Goal: Use online tool/utility: Utilize a website feature to perform a specific function

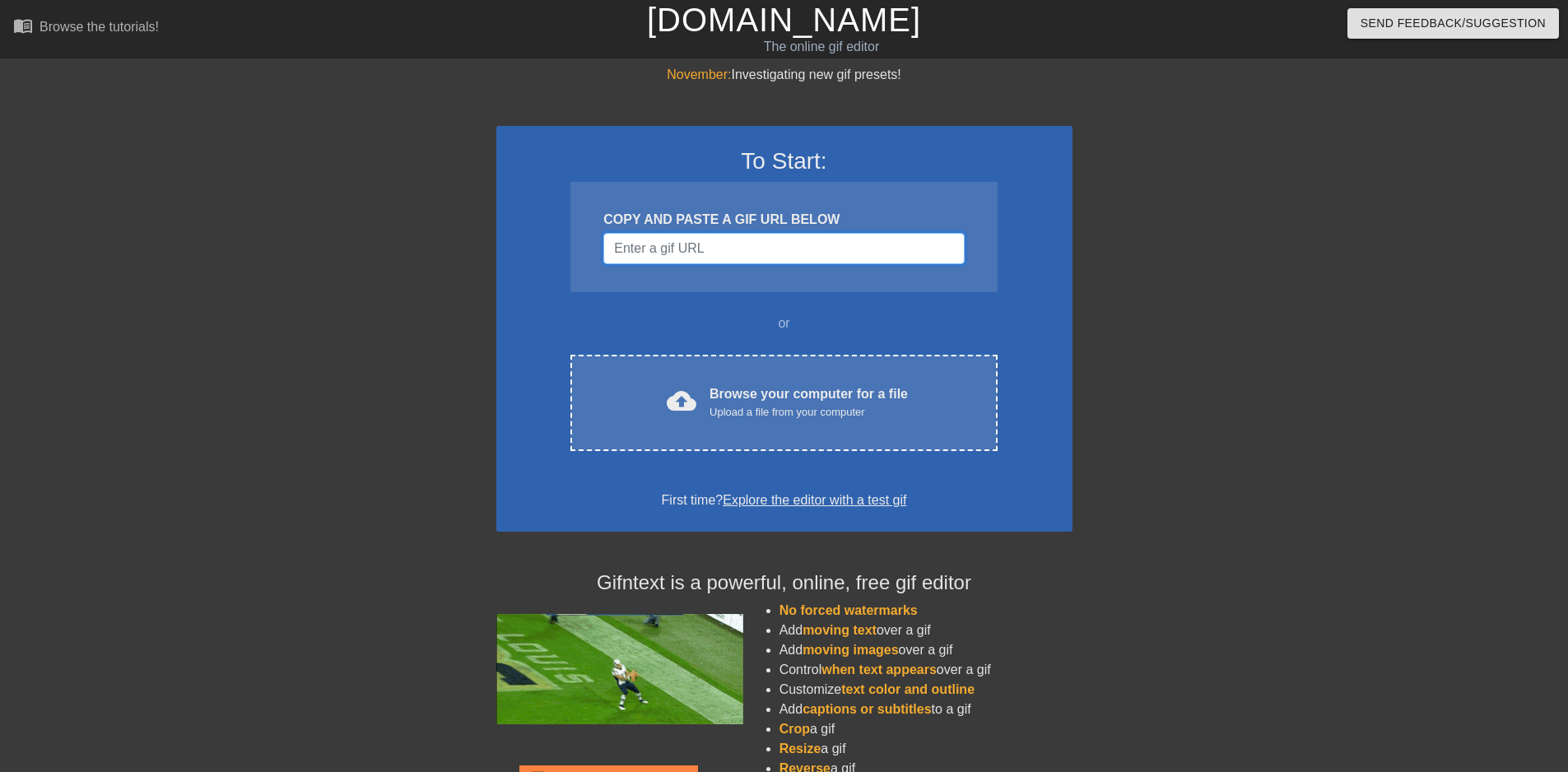
click at [712, 252] on input "Username" at bounding box center [784, 248] width 361 height 31
paste input "Season 3 FAQ EQUIP NEW TIER BONUSES AS SOON AS POSSIBLE THEY ARE STRONGER THAN …"
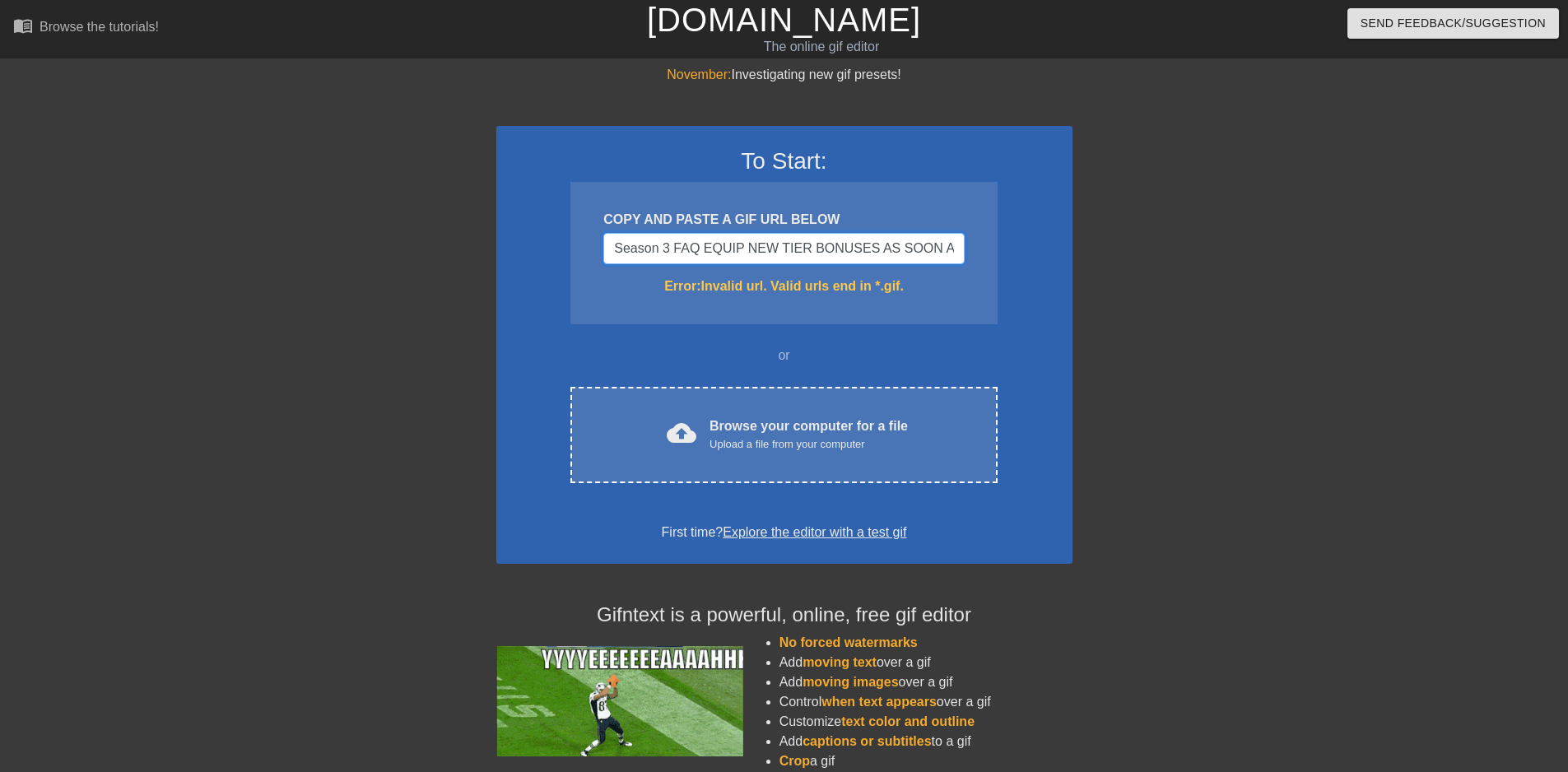
scroll to position [0, 5358]
type input "Season 3 FAQ EQUIP NEW TIER BONUSES AS SOON AS POSSIBLE THEY ARE STRONGER THAN …"
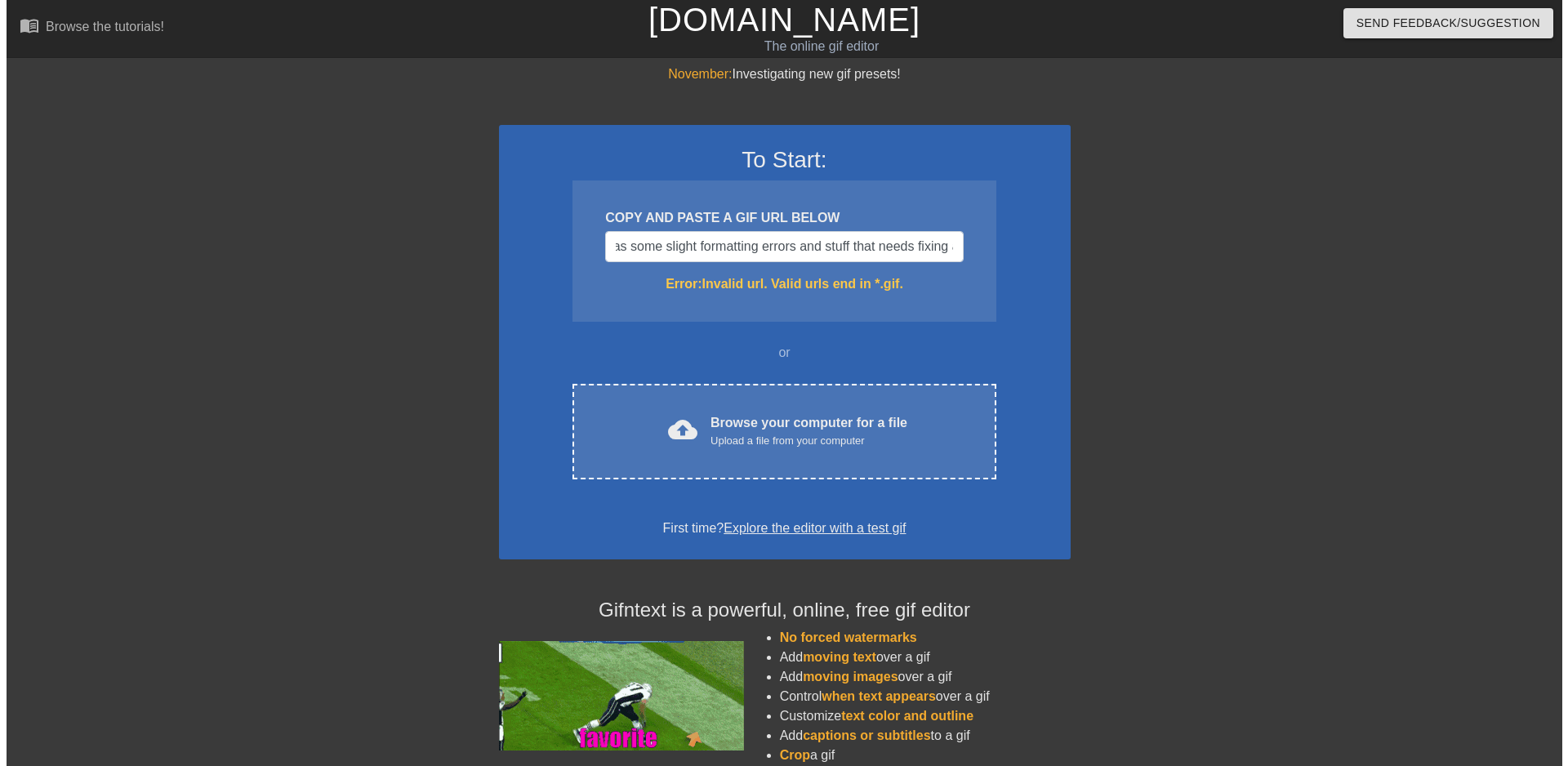
scroll to position [0, 0]
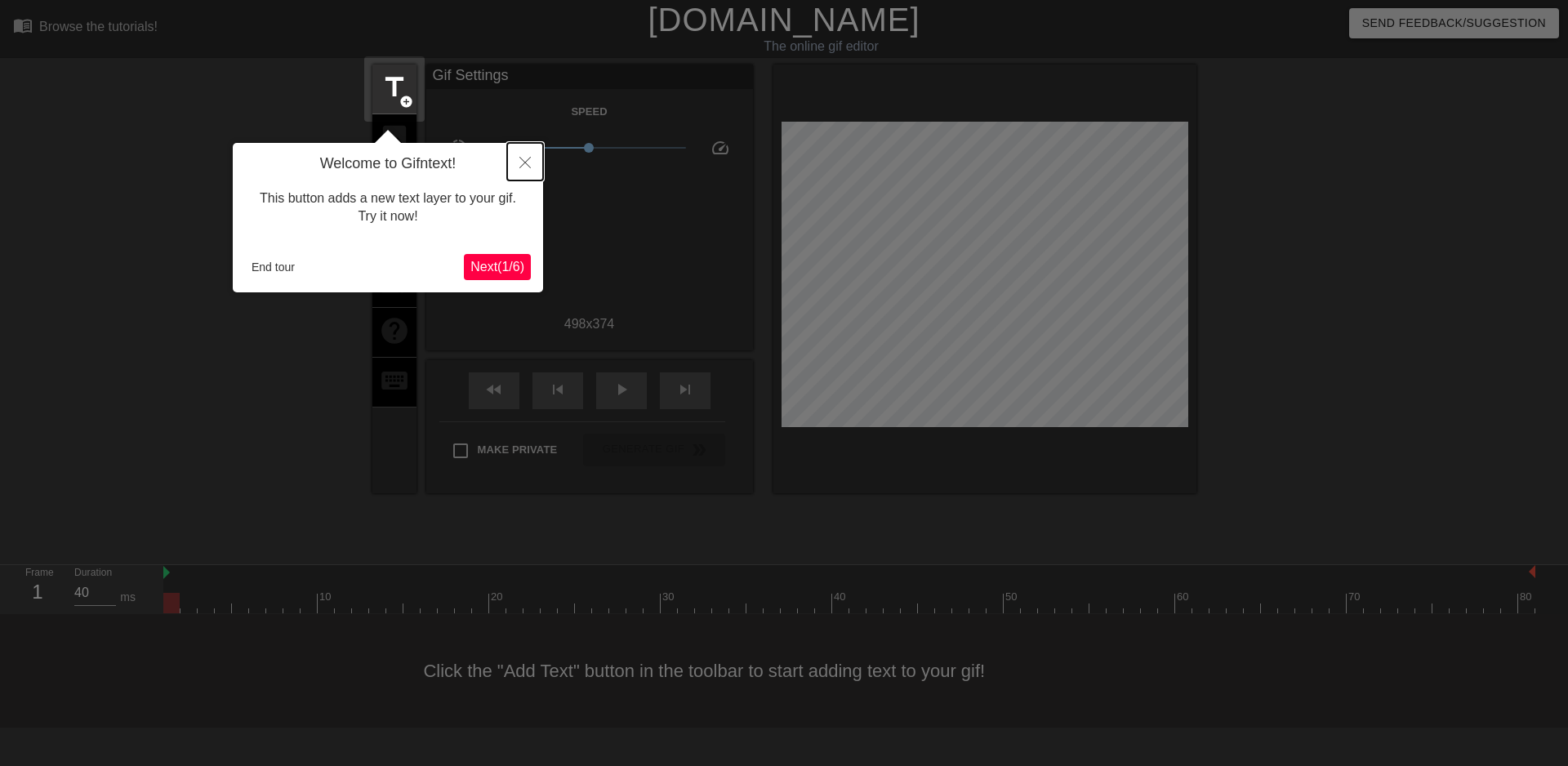
click at [522, 166] on icon "Close" at bounding box center [525, 163] width 12 height 12
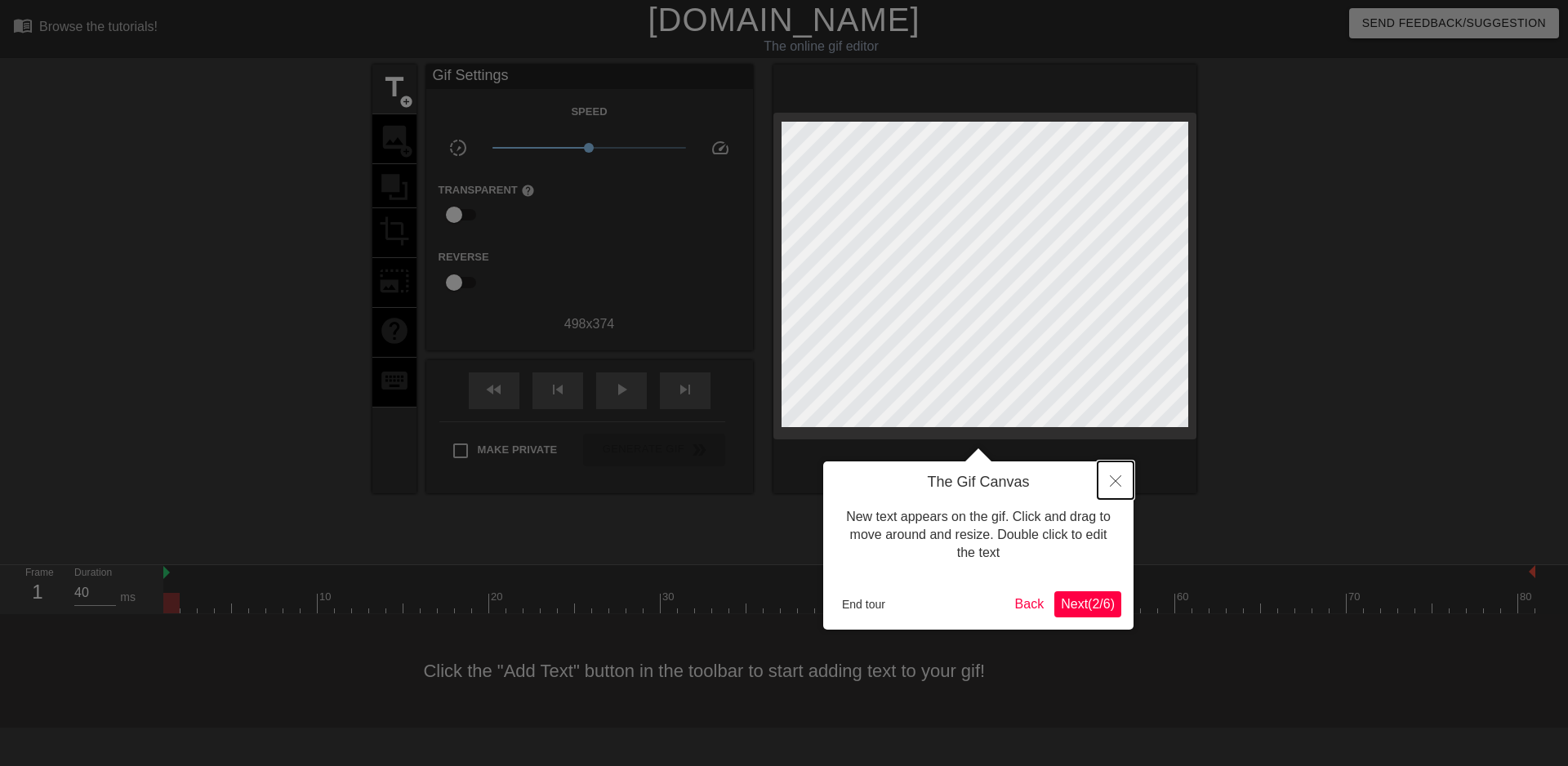
click at [1120, 492] on button "Close" at bounding box center [1116, 480] width 36 height 37
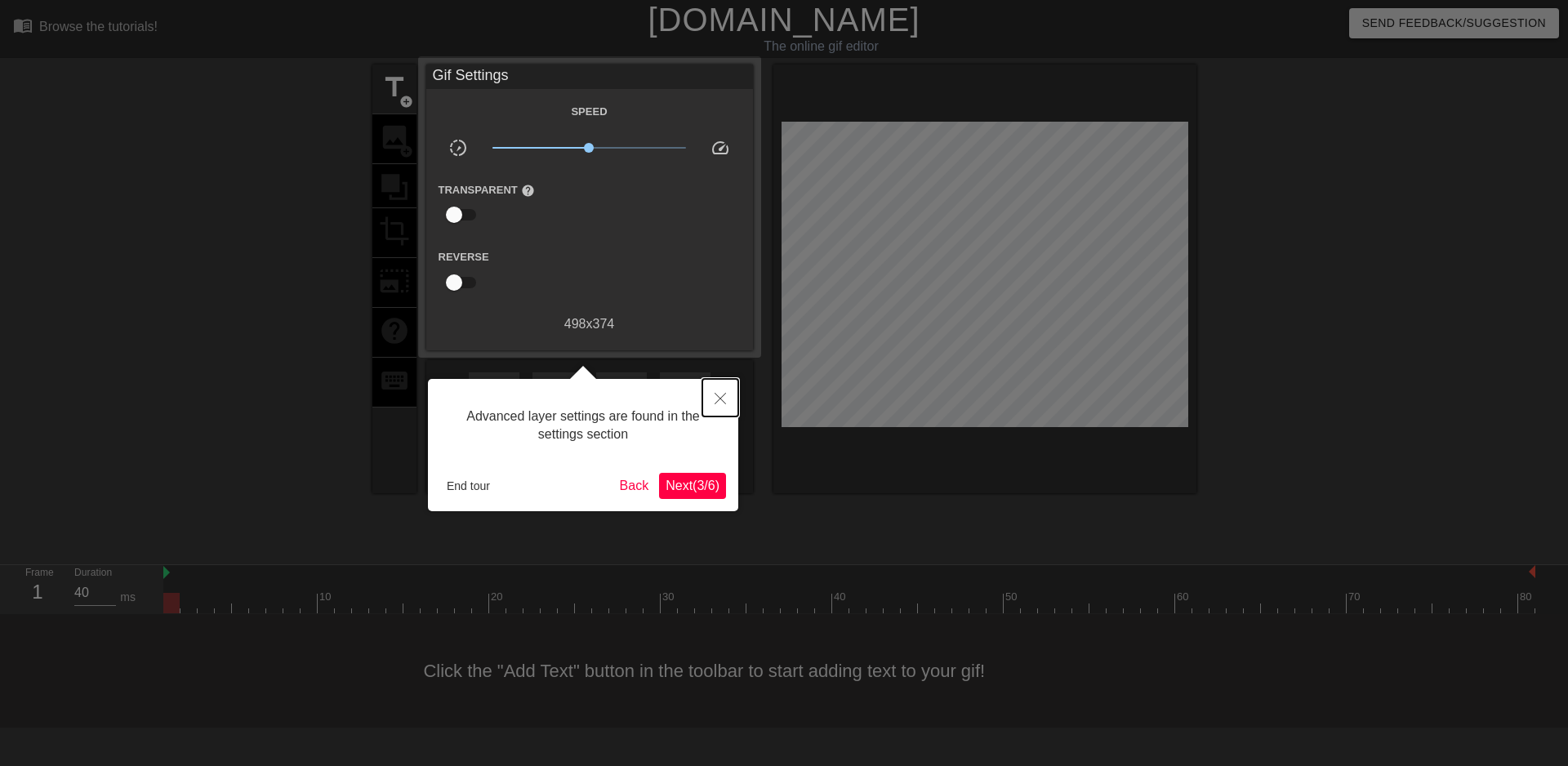
click at [721, 397] on icon "Close" at bounding box center [720, 398] width 12 height 12
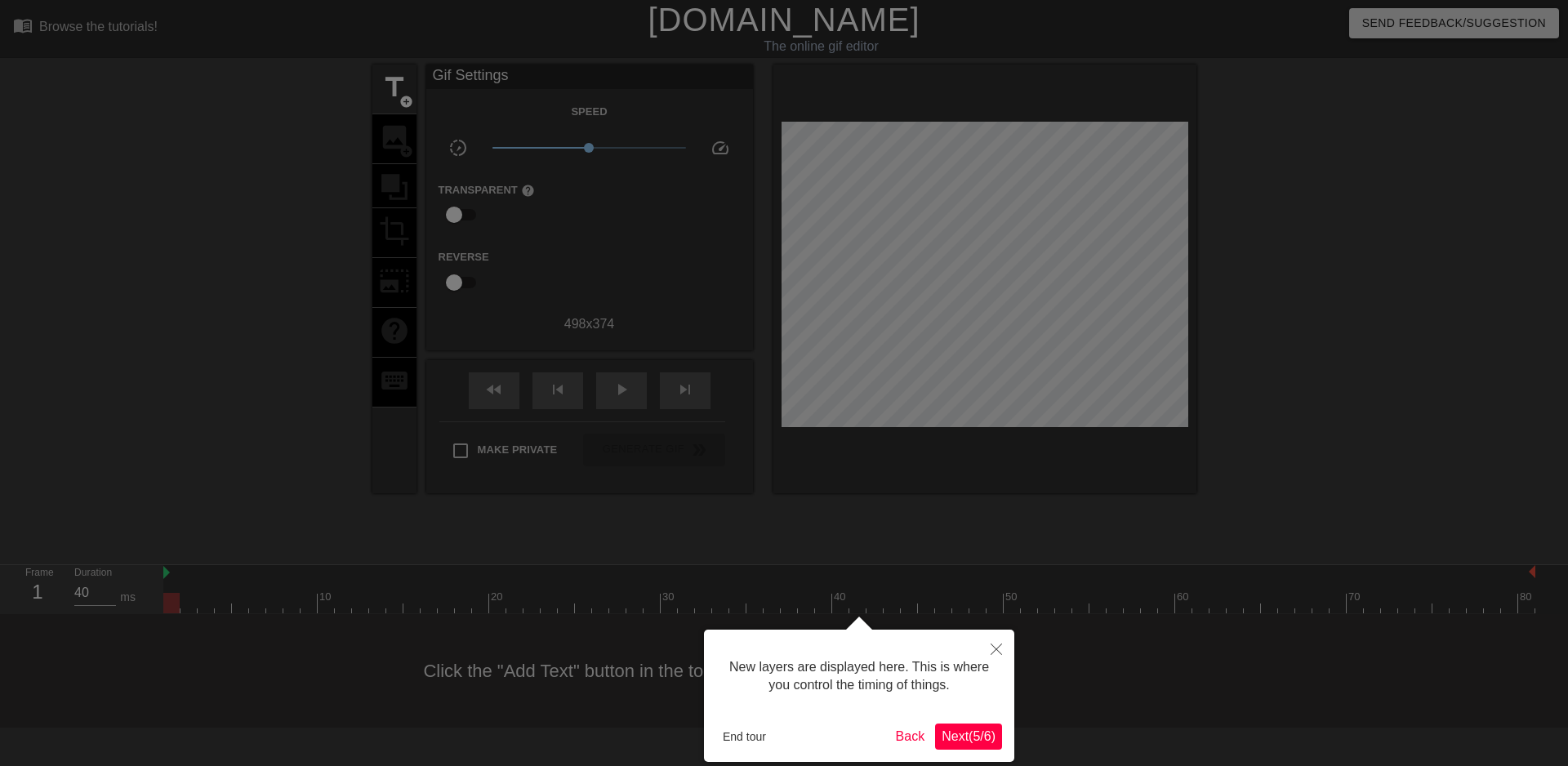
scroll to position [14, 0]
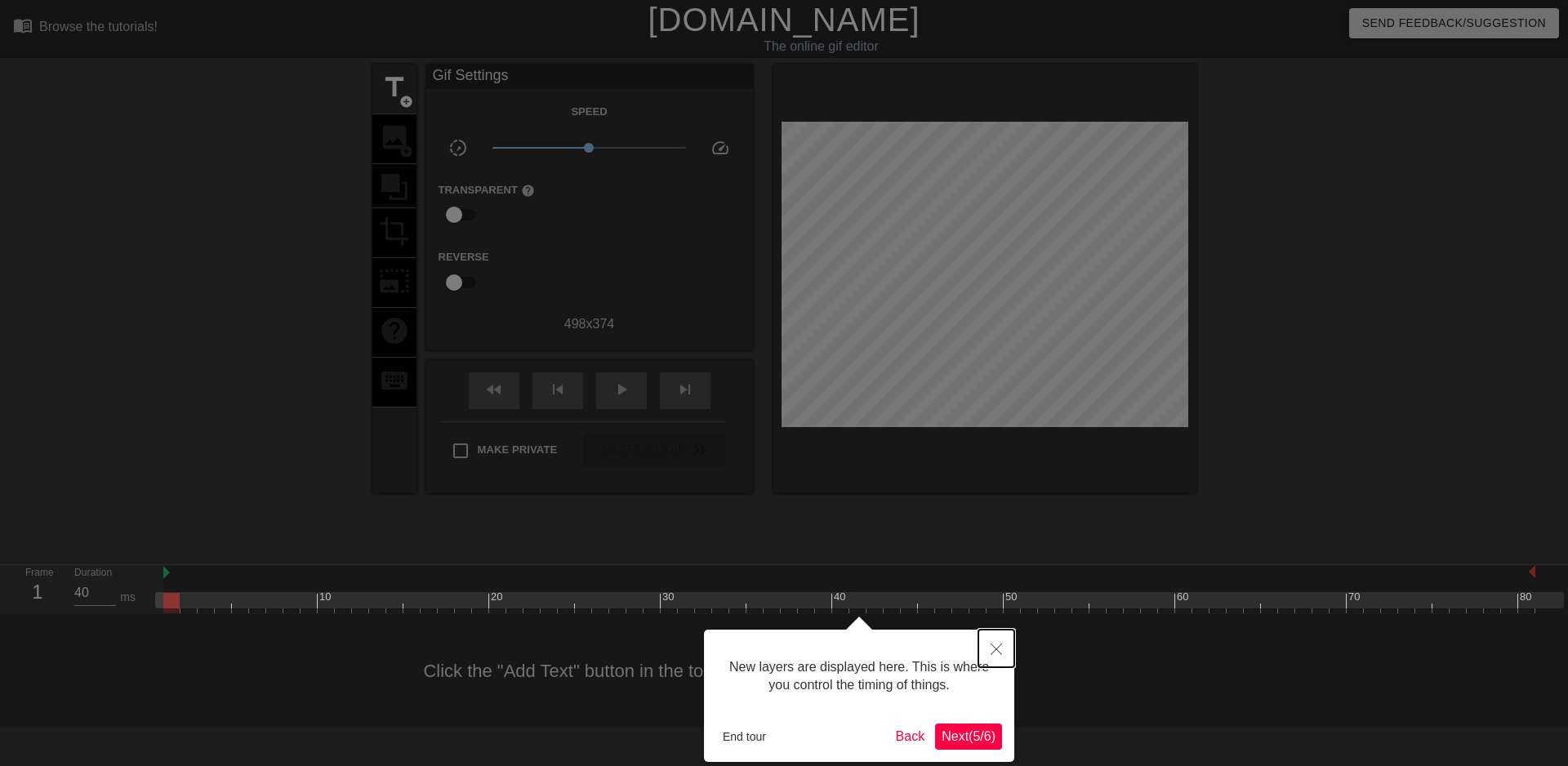
click at [998, 645] on icon "Close" at bounding box center [997, 649] width 12 height 12
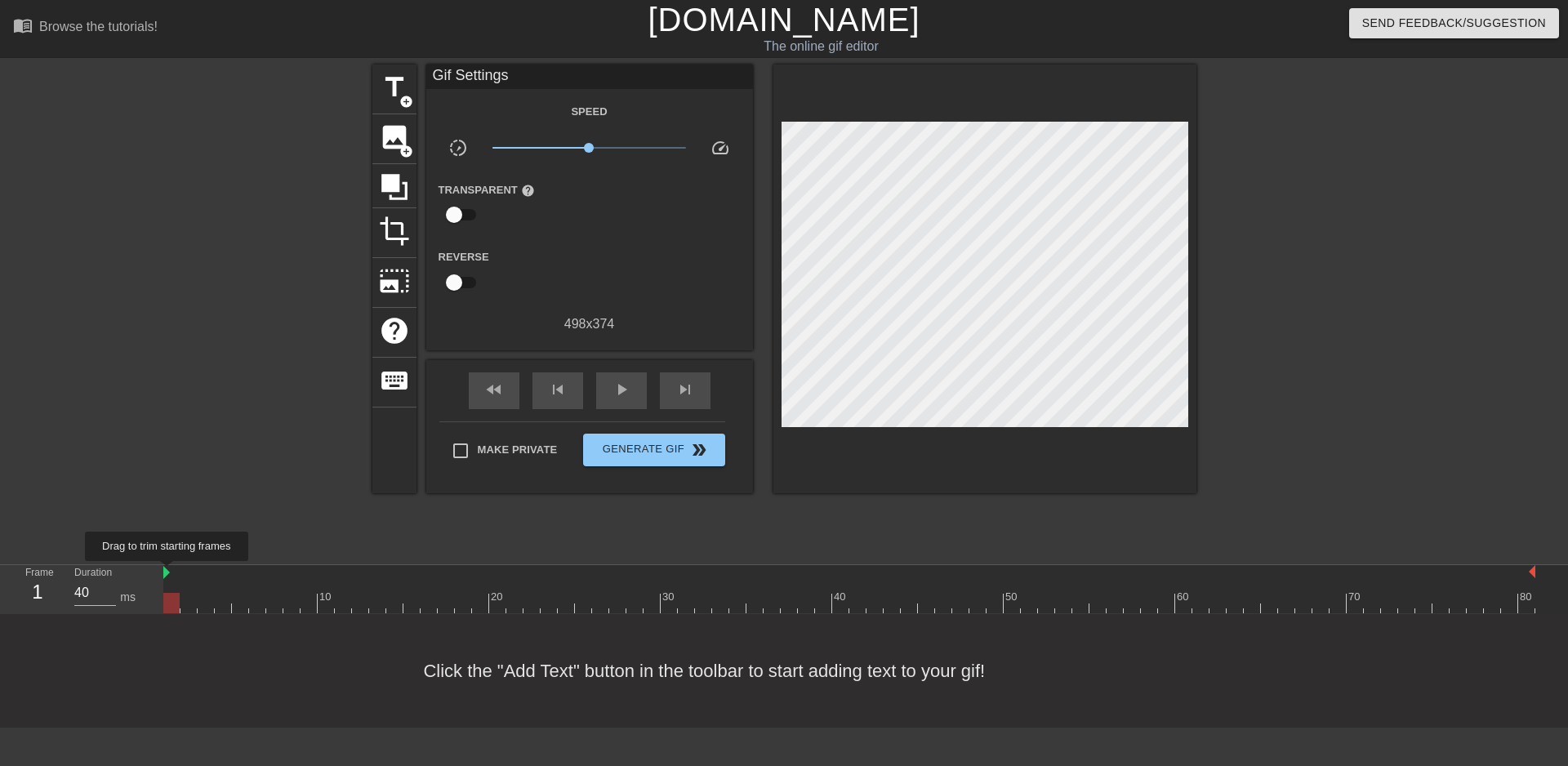
click at [167, 572] on img at bounding box center [166, 572] width 6 height 13
click at [620, 395] on span "play_arrow" at bounding box center [621, 390] width 20 height 20
click at [548, 398] on span "skip_previous" at bounding box center [558, 390] width 20 height 20
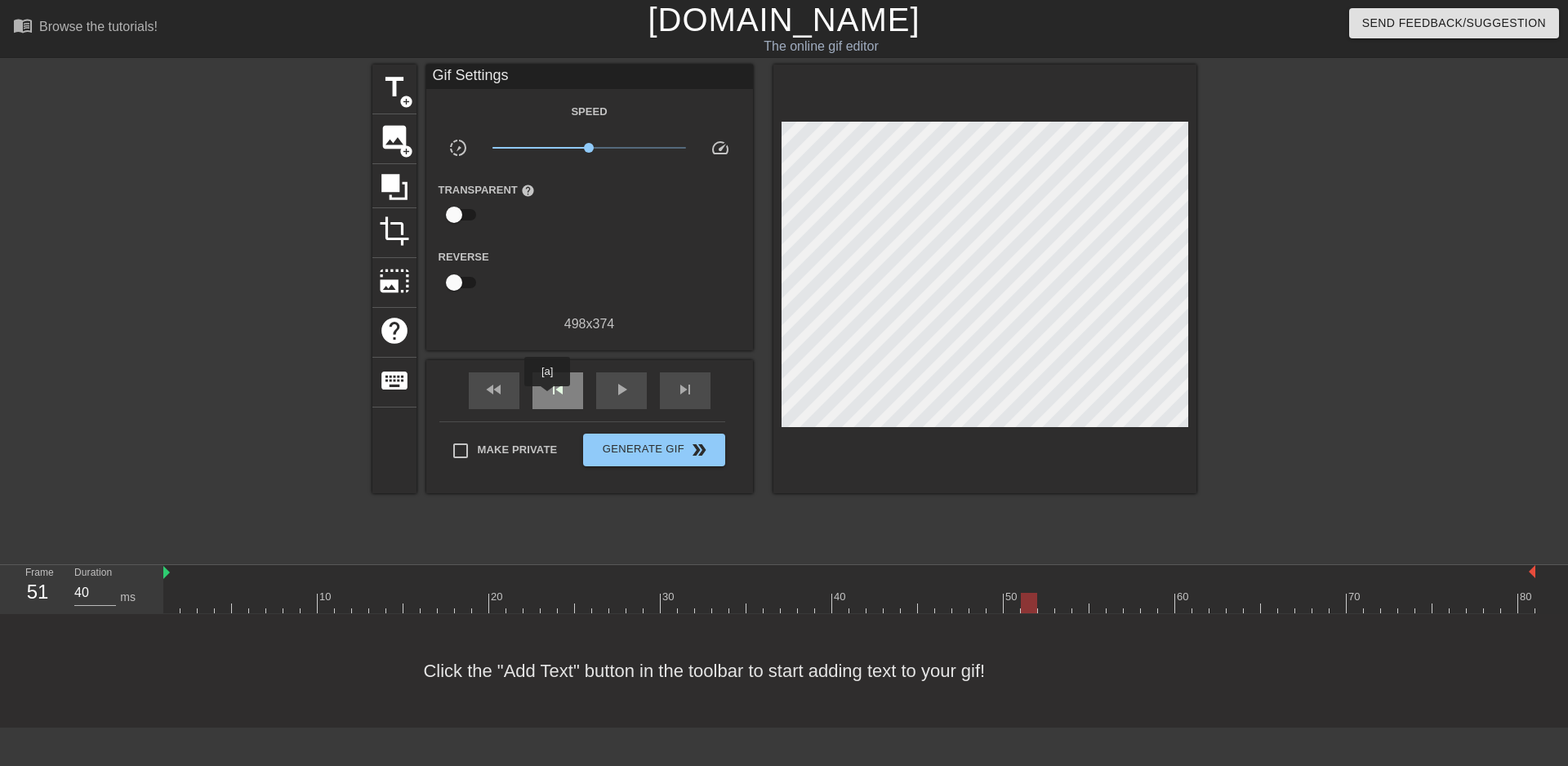
click at [548, 398] on span "skip_previous" at bounding box center [558, 390] width 20 height 20
click at [677, 393] on span "skip_next" at bounding box center [685, 390] width 20 height 20
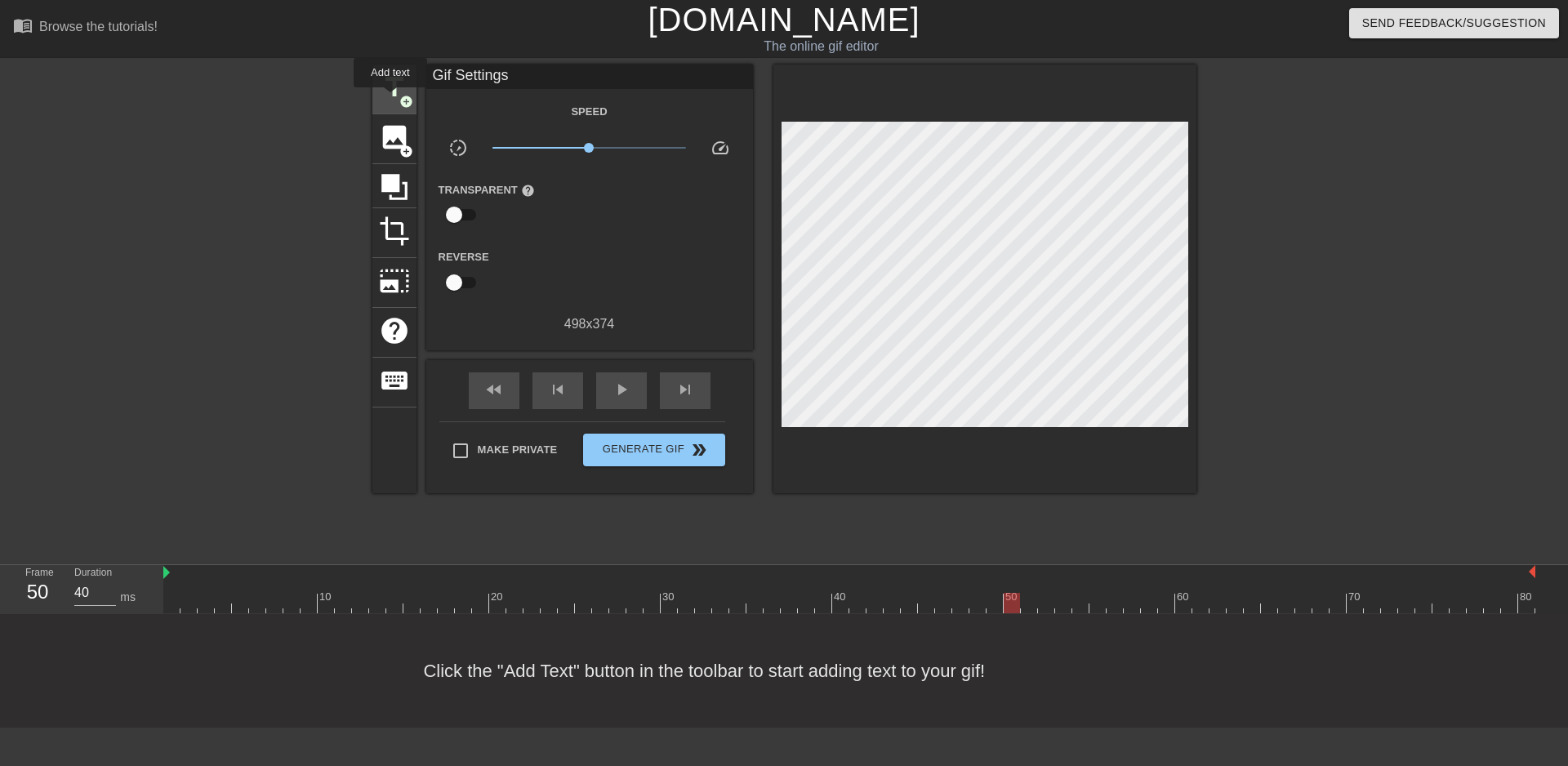
click at [391, 99] on span "title" at bounding box center [394, 87] width 31 height 31
click at [392, 142] on span "image" at bounding box center [394, 137] width 31 height 31
click at [401, 177] on icon at bounding box center [394, 187] width 31 height 31
click at [391, 95] on span "title" at bounding box center [394, 87] width 31 height 31
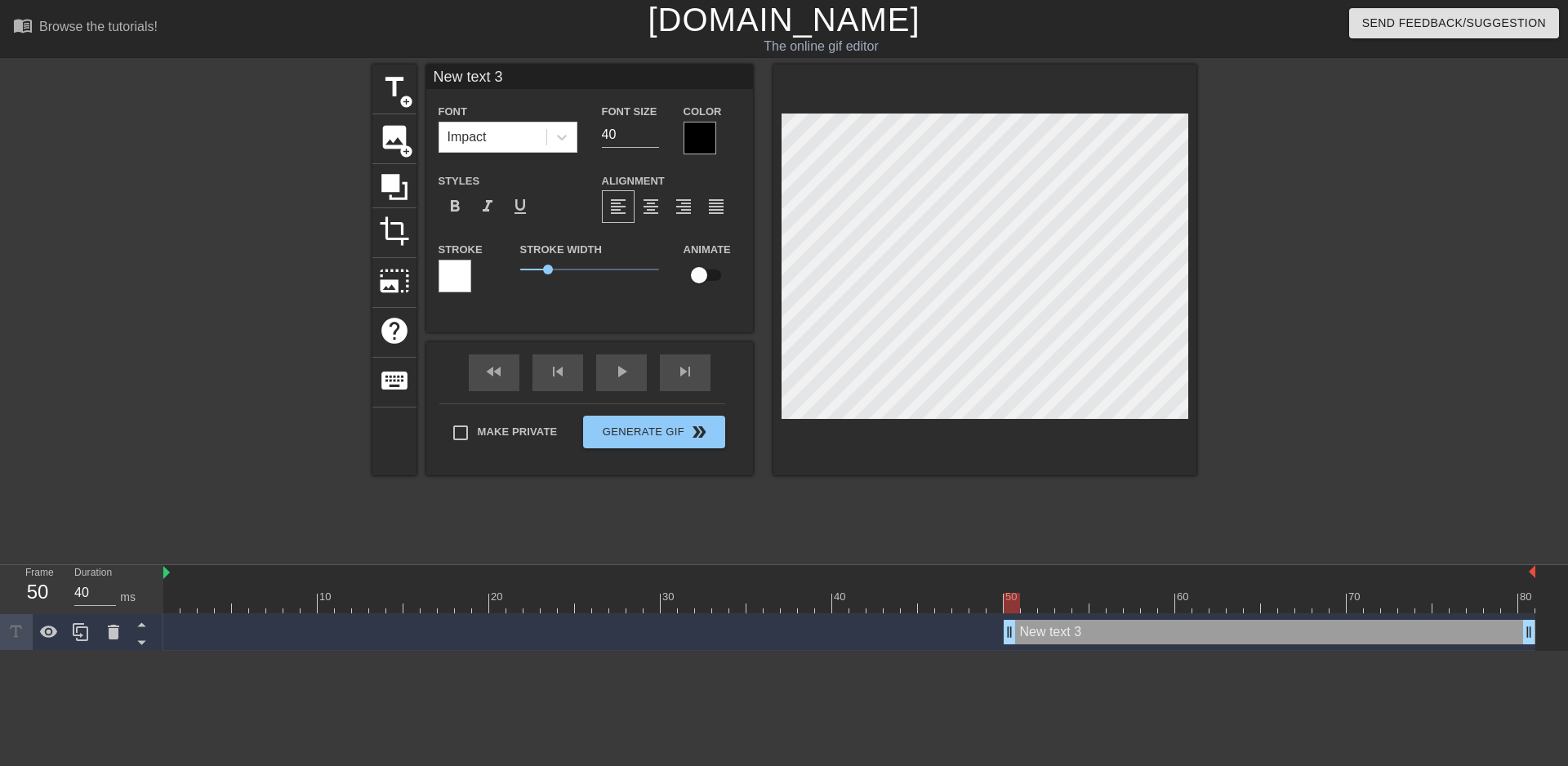
scroll to position [3, 4]
type input "C"
type textarea "C"
type input "Ch"
type textarea "Ch"
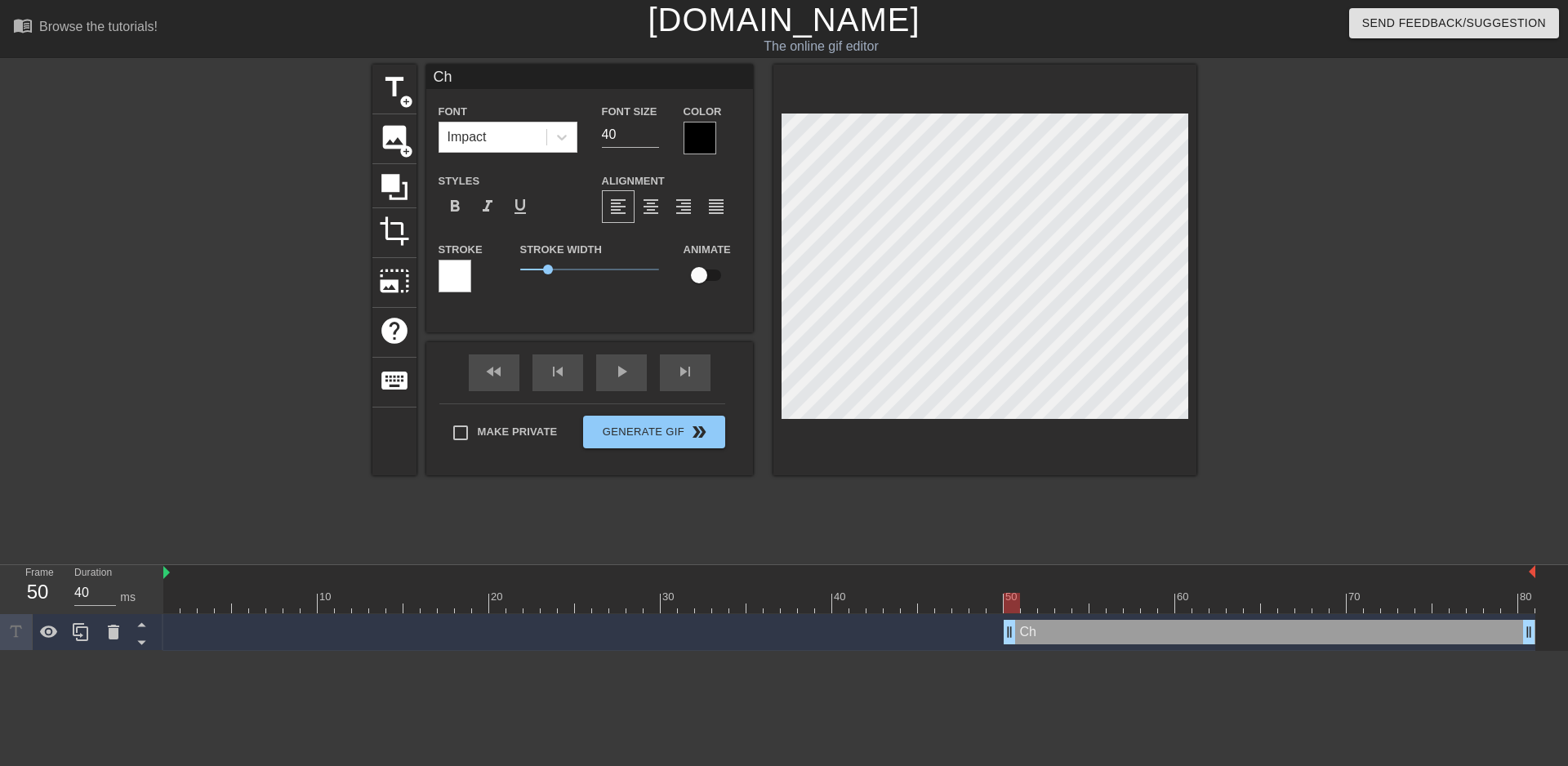
type input "Cha"
type textarea "Cha"
type input "Chap"
type textarea "Chap"
type input "Chape"
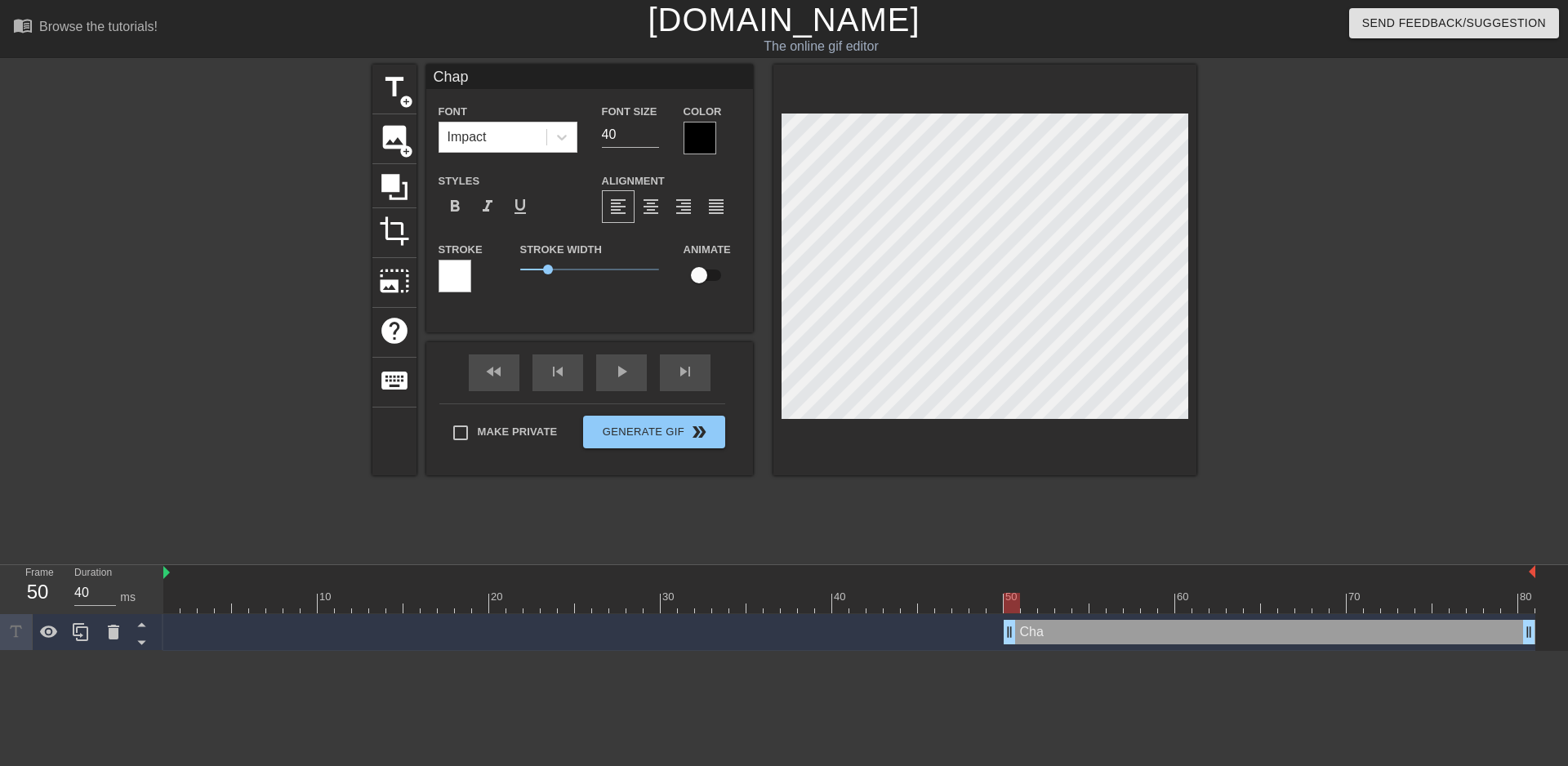
type textarea "Chape"
type input "Chapel"
type textarea "Chapel"
click at [1216, 252] on div at bounding box center [1339, 309] width 245 height 490
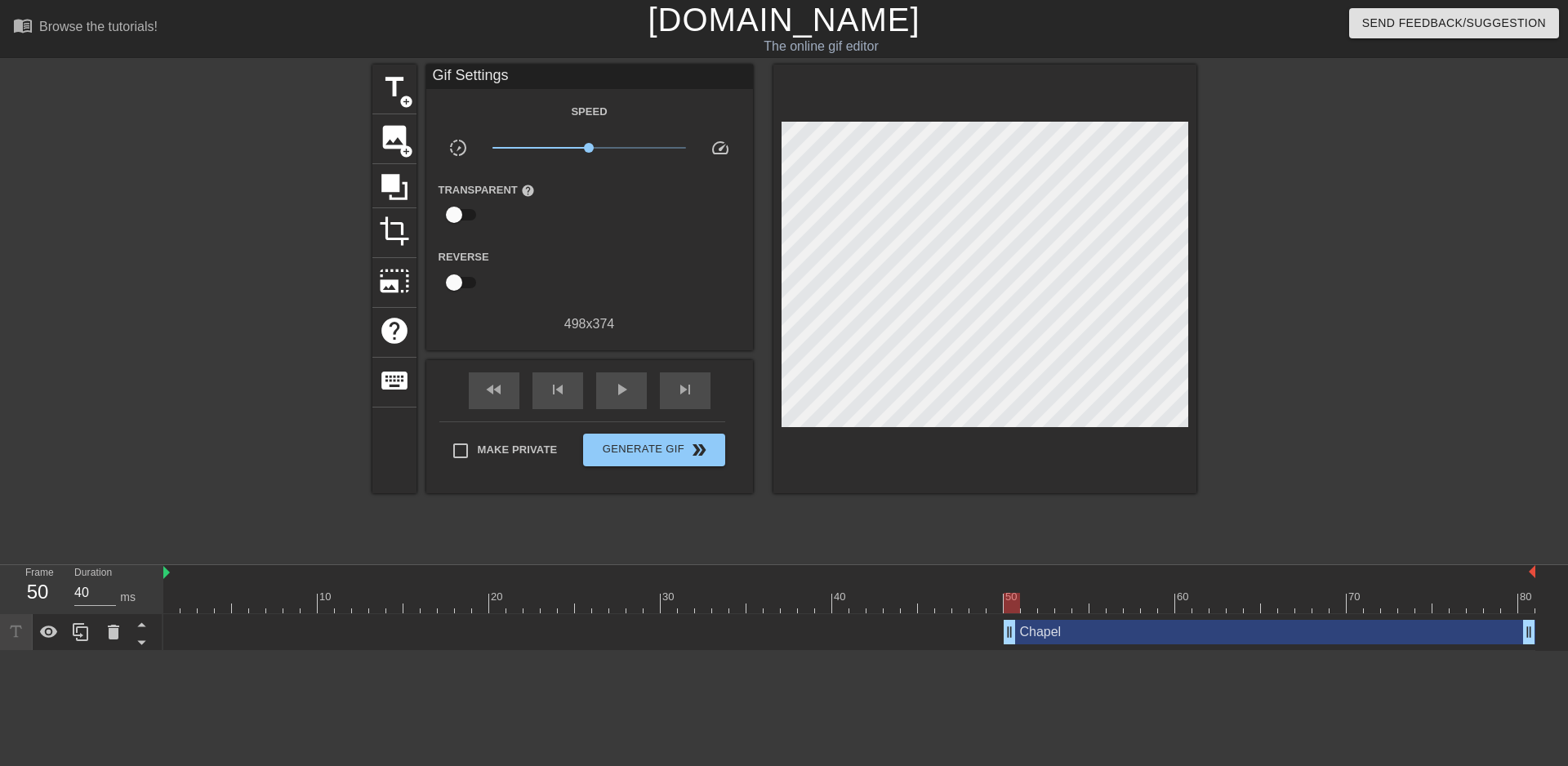
click at [1334, 252] on div at bounding box center [1339, 309] width 245 height 490
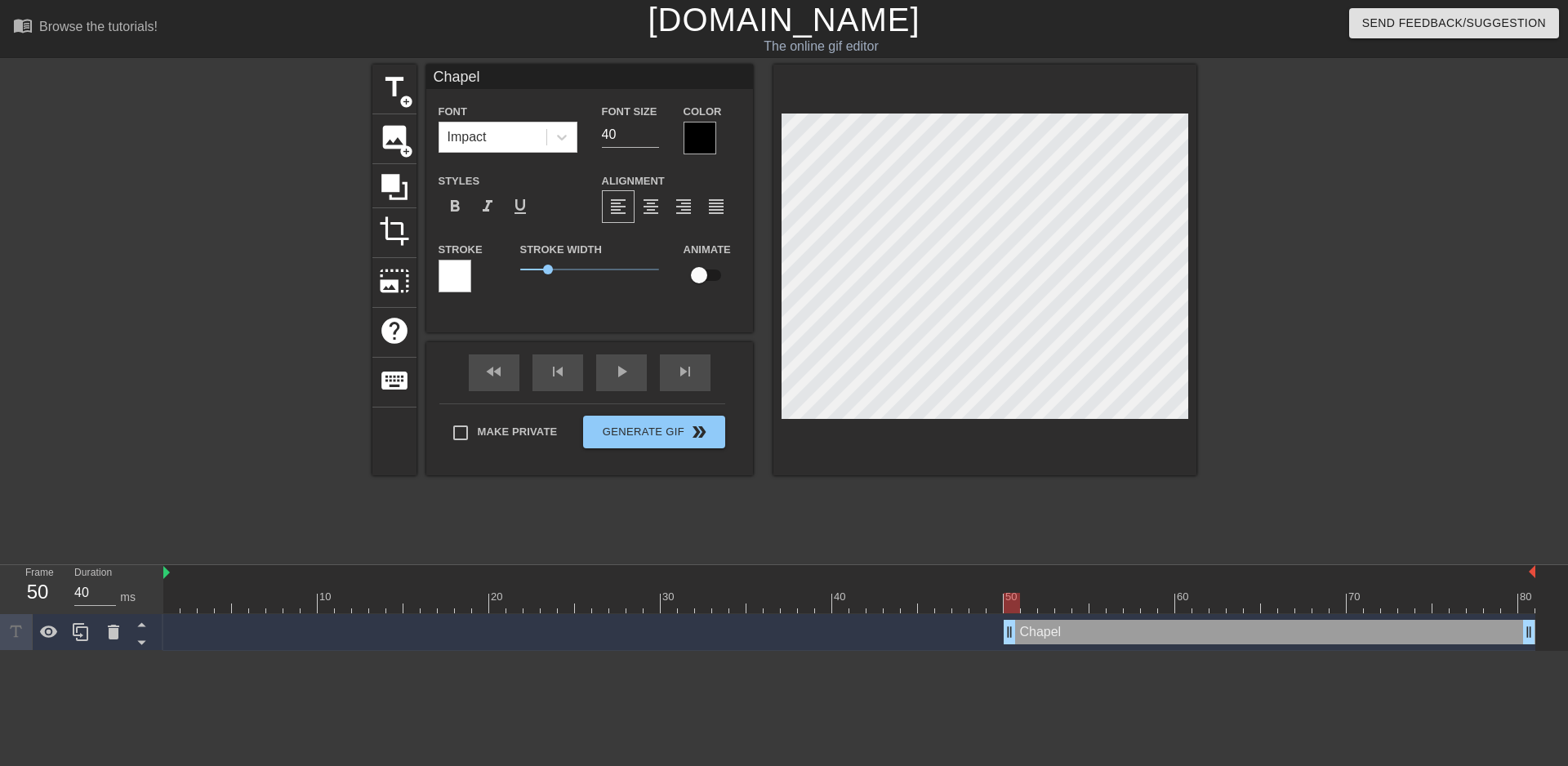
scroll to position [3, 2]
click at [708, 144] on div at bounding box center [700, 138] width 33 height 33
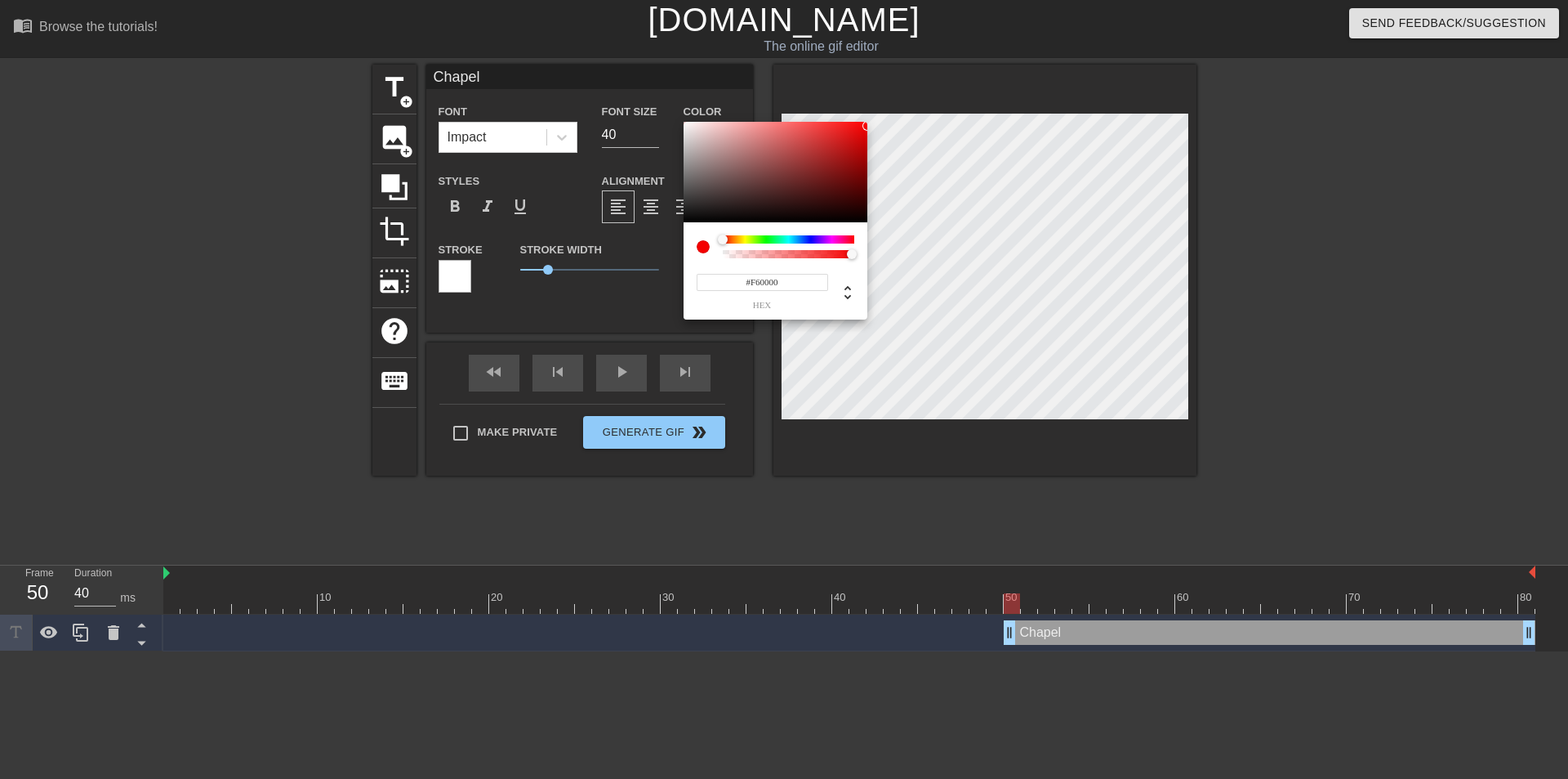
drag, startPoint x: 849, startPoint y: 160, endPoint x: 870, endPoint y: 125, distance: 40.8
click at [870, 125] on div "#F60000 hex" at bounding box center [784, 389] width 1568 height 779
type input "#FC0000"
drag, startPoint x: 864, startPoint y: 130, endPoint x: 886, endPoint y: 120, distance: 24.2
click at [878, 123] on div "#FC0000 hex" at bounding box center [784, 389] width 1568 height 779
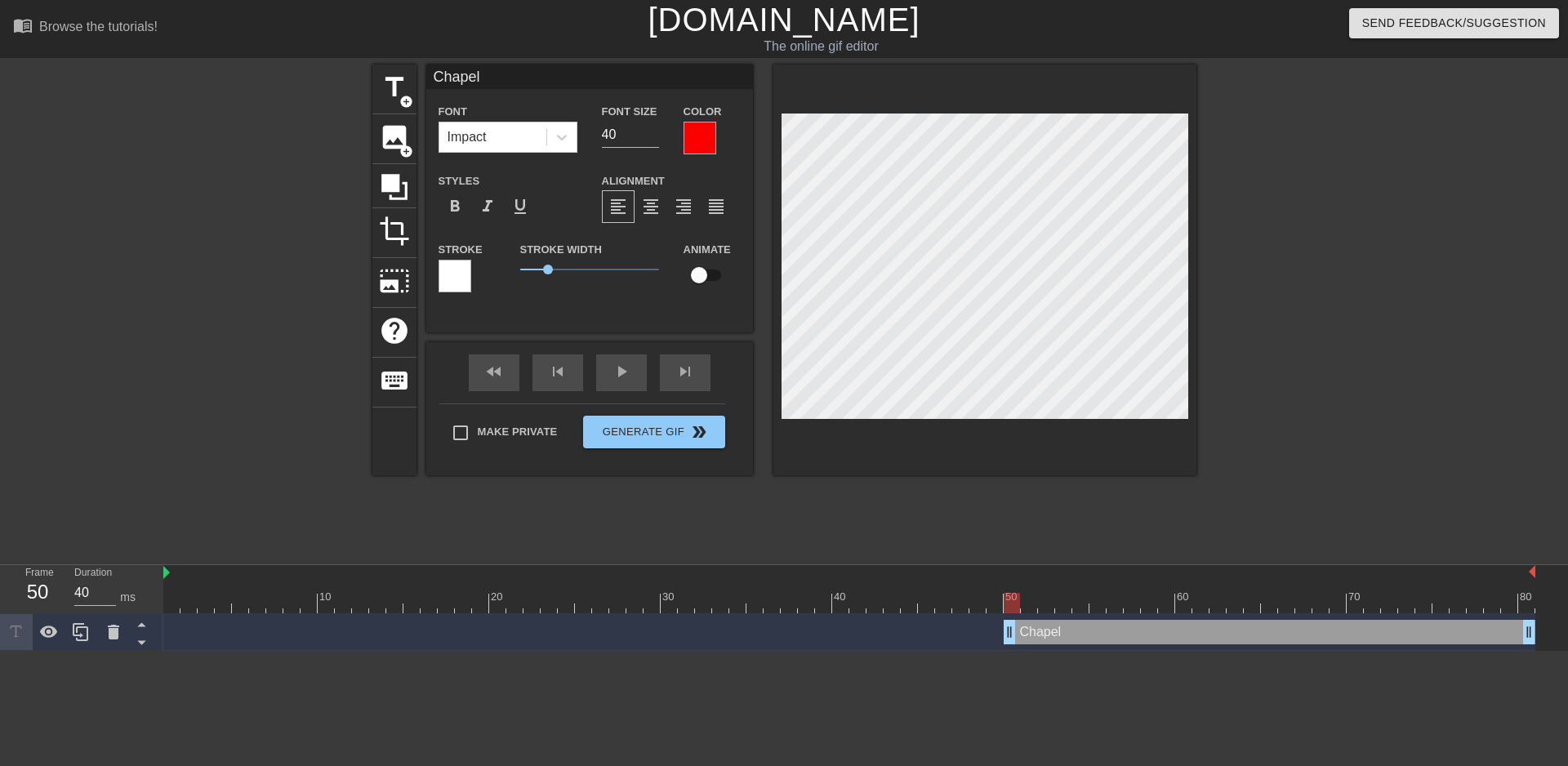
click at [1379, 265] on div at bounding box center [1339, 309] width 245 height 490
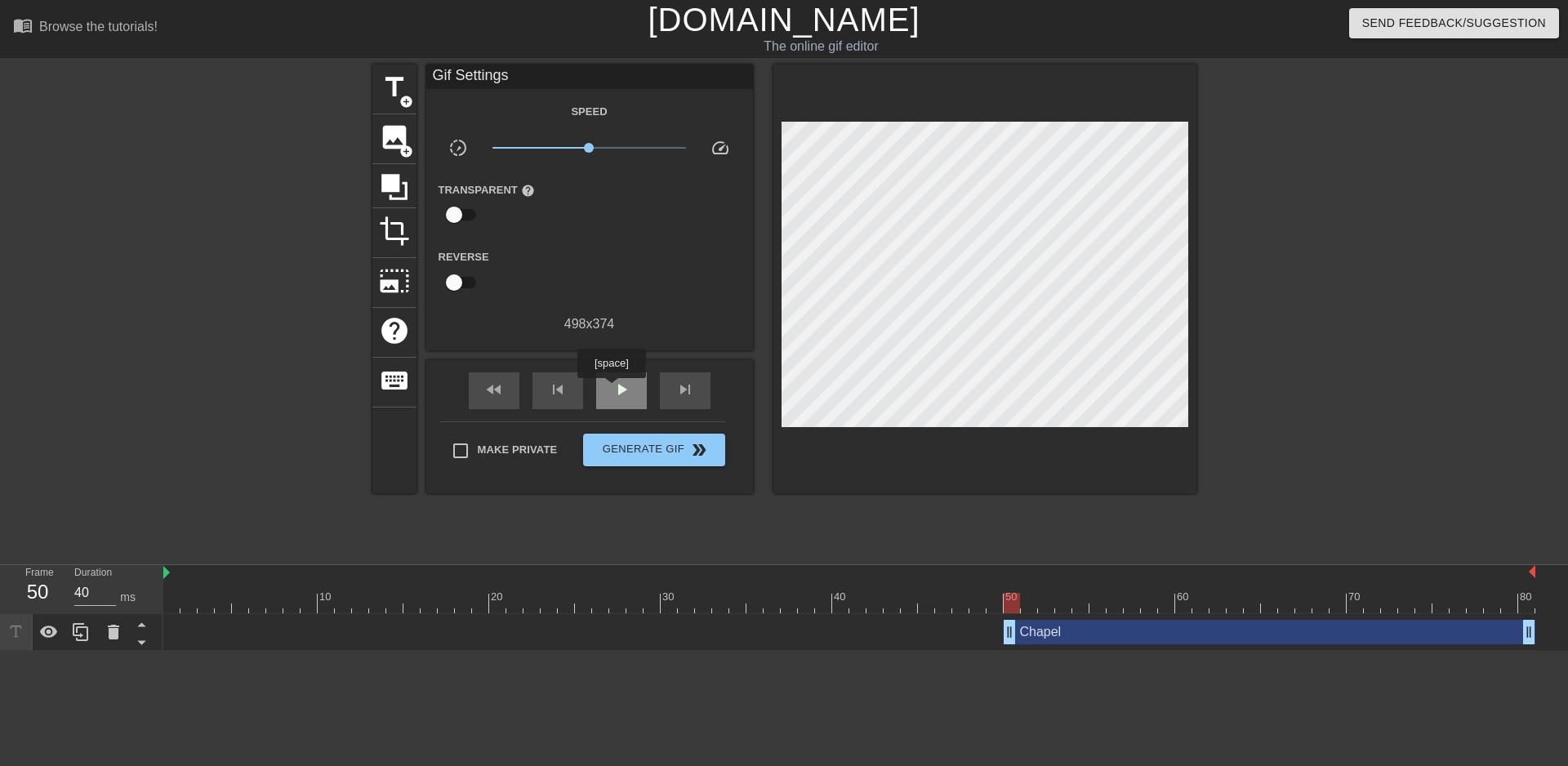
click at [611, 390] on span "play_arrow" at bounding box center [621, 390] width 20 height 20
click at [648, 453] on span "Generate Gif double_arrow" at bounding box center [653, 451] width 128 height 20
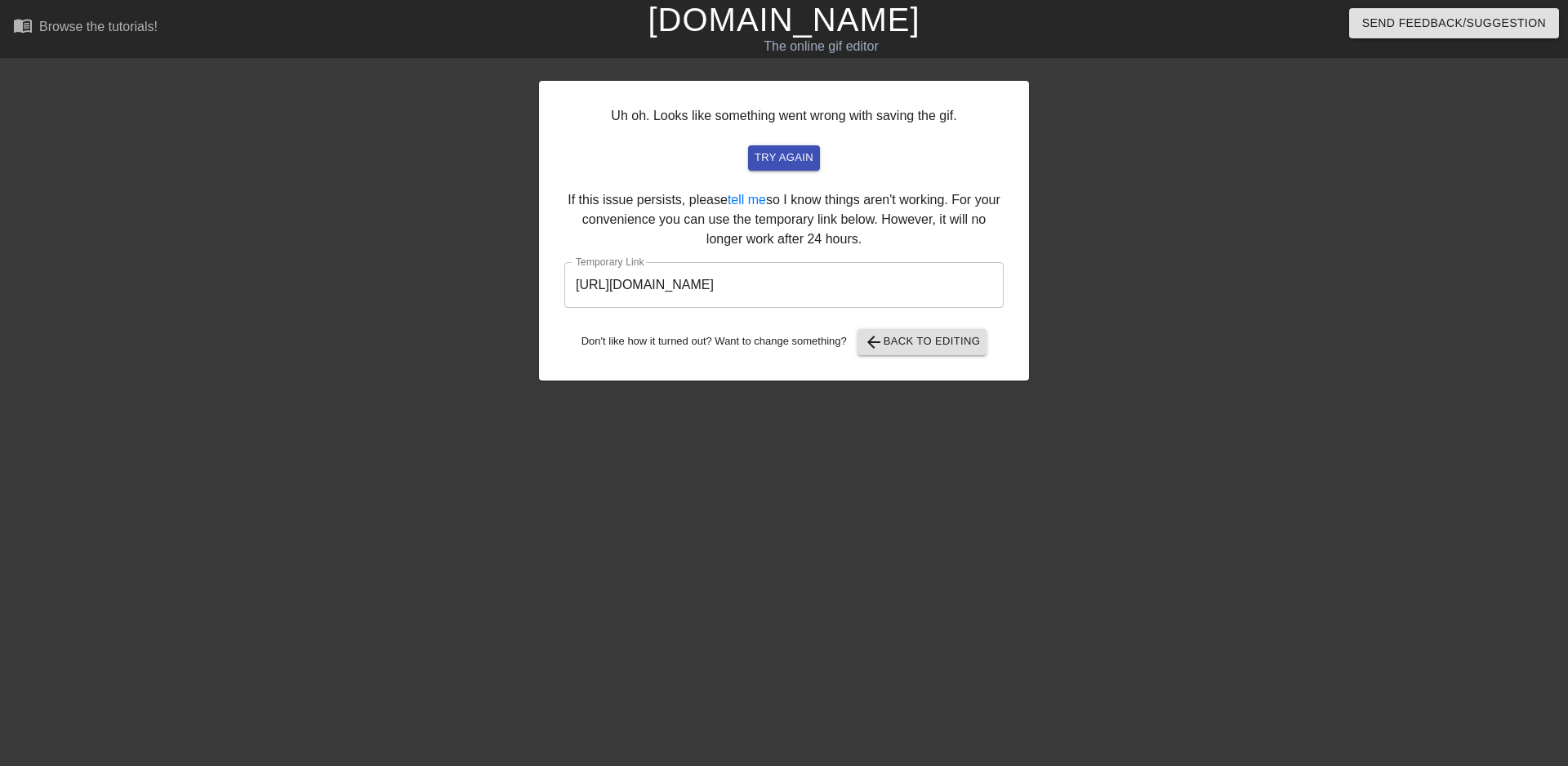
click at [723, 288] on input "[URL][DOMAIN_NAME]" at bounding box center [784, 285] width 440 height 45
click at [797, 162] on span "try again" at bounding box center [784, 158] width 59 height 19
click at [778, 163] on span "try again" at bounding box center [784, 158] width 59 height 19
